Goal: Task Accomplishment & Management: Use online tool/utility

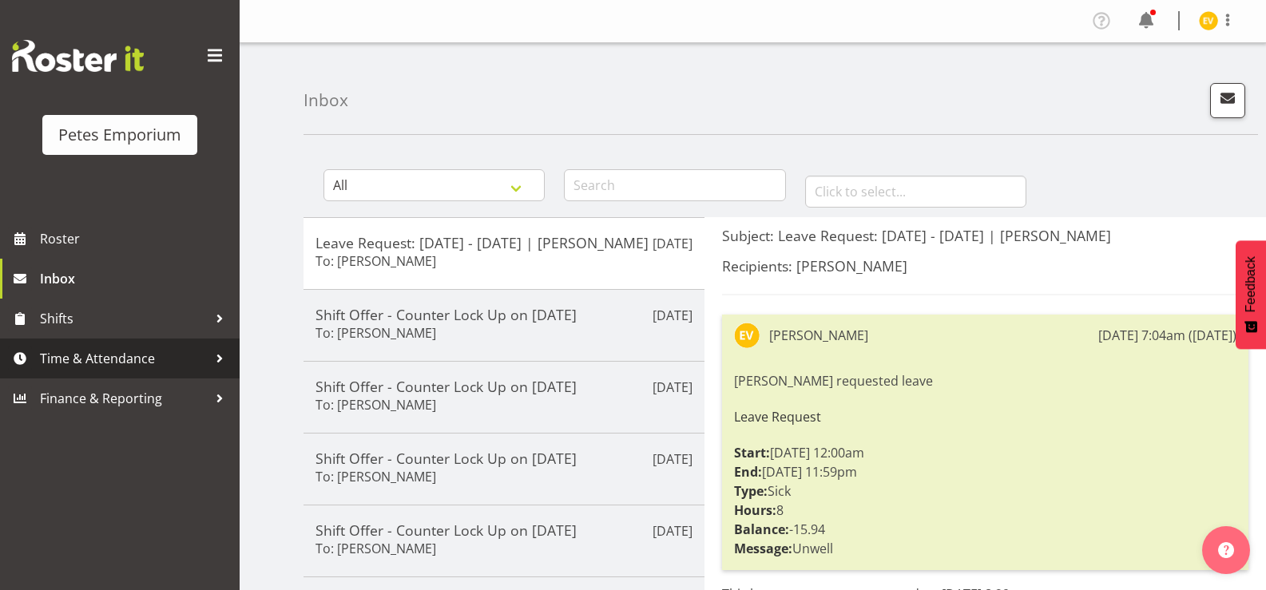
click at [193, 351] on span "Time & Attendance" at bounding box center [124, 359] width 168 height 24
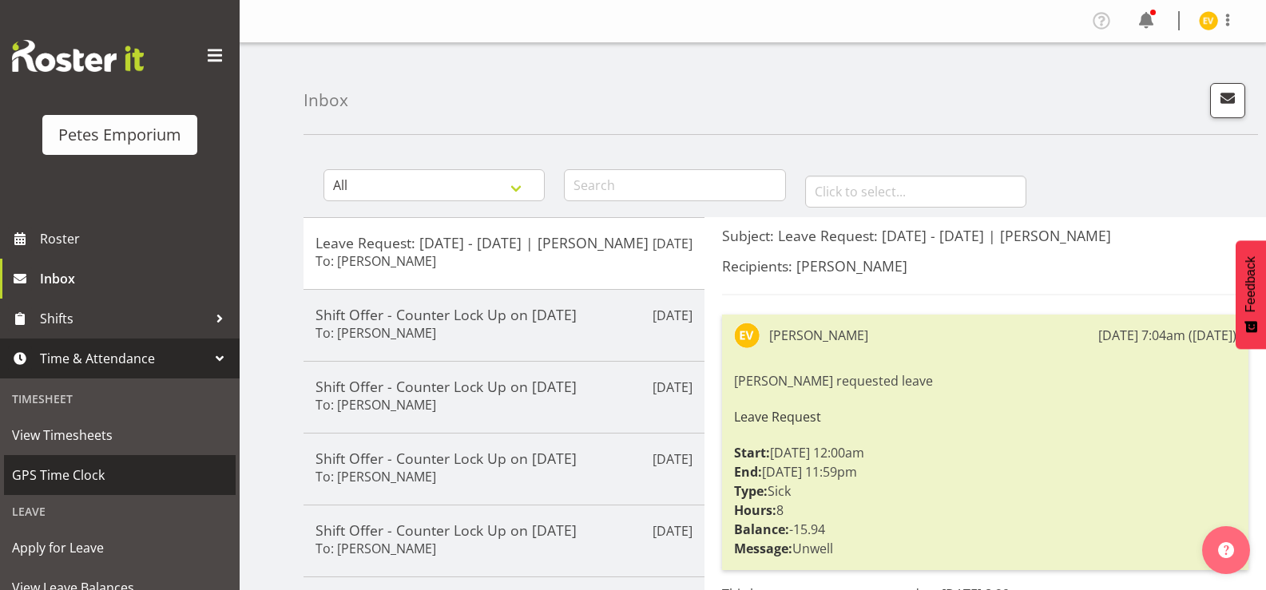
click at [119, 461] on link "GPS Time Clock" at bounding box center [120, 475] width 232 height 40
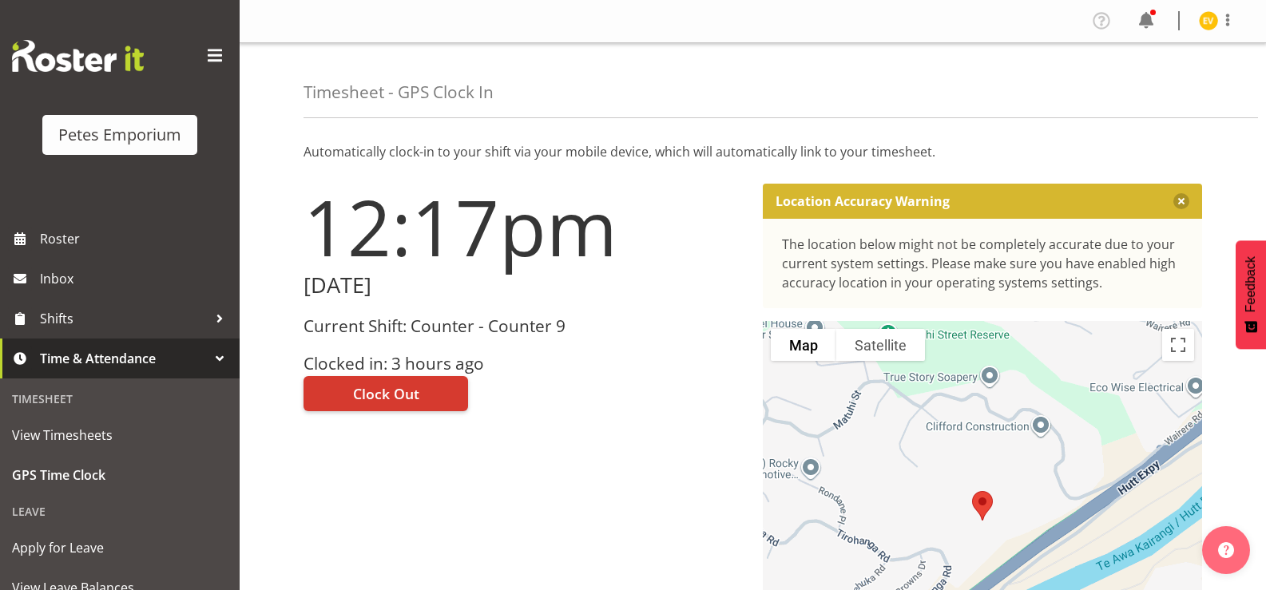
click at [555, 416] on div "12:17pm [DATE] Current Shift: Counter - Counter 9 Clocked in: 3 hours ago Clock…" at bounding box center [523, 452] width 459 height 556
click at [430, 406] on button "Clock Out" at bounding box center [386, 393] width 165 height 35
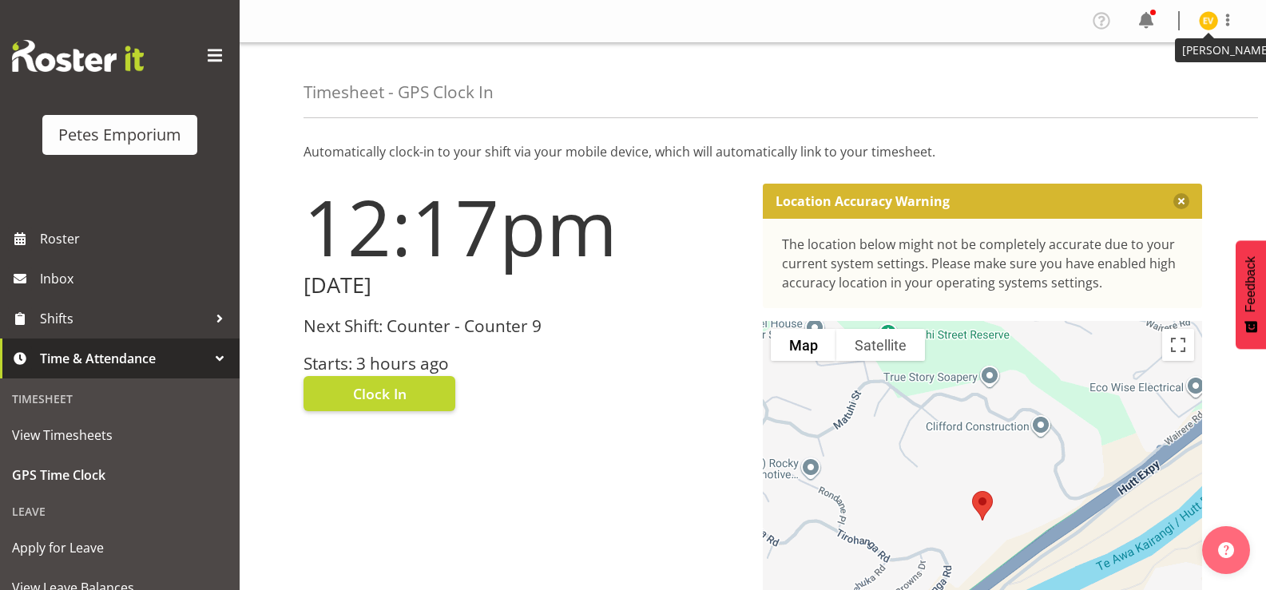
click at [1213, 22] on img at bounding box center [1208, 20] width 19 height 19
click at [1189, 83] on link "Log Out" at bounding box center [1160, 83] width 153 height 29
